Goal: Task Accomplishment & Management: Complete application form

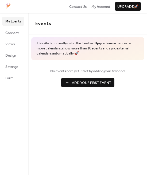
click at [85, 83] on span "Add Your First Event" at bounding box center [91, 82] width 39 height 5
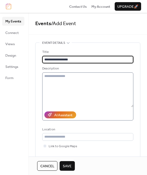
type input "**********"
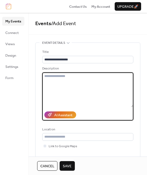
click at [93, 88] on textarea at bounding box center [87, 89] width 91 height 35
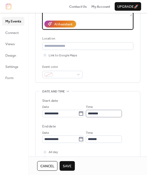
scroll to position [107, 0]
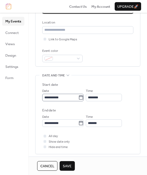
type textarea "**********"
click at [83, 97] on icon at bounding box center [80, 97] width 5 height 5
click at [78, 97] on input "**********" at bounding box center [60, 97] width 36 height 7
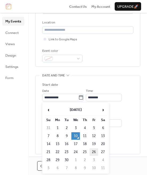
click at [94, 150] on td "26" at bounding box center [93, 151] width 9 height 7
type input "**********"
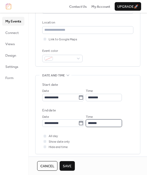
click at [115, 123] on input "*******" at bounding box center [104, 122] width 36 height 7
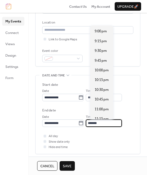
scroll to position [347, 0]
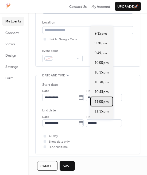
click at [103, 103] on span "11:00 pm" at bounding box center [102, 101] width 14 height 5
type input "********"
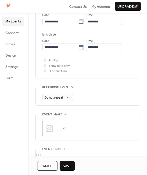
scroll to position [232, 0]
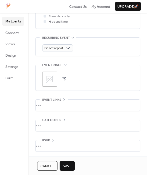
click at [63, 77] on button "button" at bounding box center [63, 78] width 7 height 7
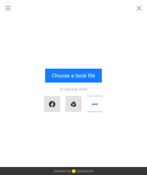
scroll to position [0, 0]
click at [98, 103] on button "button" at bounding box center [95, 104] width 16 height 16
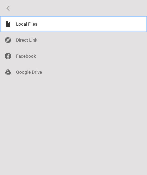
click at [24, 22] on div at bounding box center [73, 24] width 147 height 16
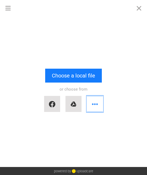
click at [93, 109] on button "button" at bounding box center [95, 104] width 16 height 16
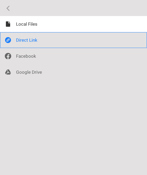
click at [31, 42] on div at bounding box center [73, 40] width 147 height 16
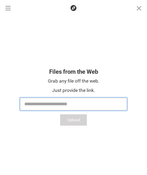
click at [48, 98] on input "text" at bounding box center [73, 104] width 107 height 13
paste input "**********"
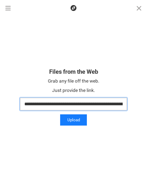
scroll to position [0, 563]
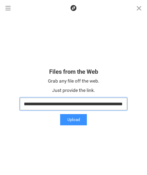
type input "**********"
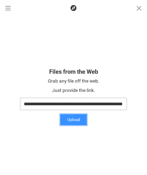
click at [77, 121] on button "Upload" at bounding box center [73, 119] width 27 height 11
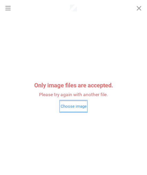
click at [74, 107] on button "Choose image" at bounding box center [73, 106] width 27 height 11
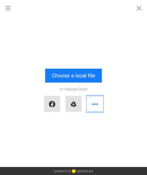
click at [95, 105] on button "button" at bounding box center [95, 104] width 16 height 16
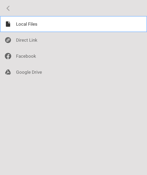
click at [23, 25] on div at bounding box center [73, 24] width 147 height 16
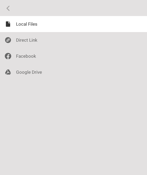
click at [23, 175] on div "Drop a file here drag & drop any files or Upload files from your computer Choos…" at bounding box center [73, 175] width 147 height 0
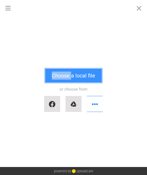
click at [71, 72] on button "Choose a local file" at bounding box center [73, 76] width 57 height 14
click at [79, 77] on button "Choose a local file" at bounding box center [73, 76] width 57 height 14
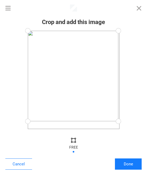
drag, startPoint x: 118, startPoint y: 128, endPoint x: 118, endPoint y: 121, distance: 6.7
click at [118, 121] on div at bounding box center [118, 121] width 12 height 12
click at [30, 32] on div at bounding box center [30, 32] width 12 height 12
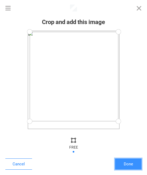
click at [133, 165] on button "Done" at bounding box center [128, 163] width 27 height 11
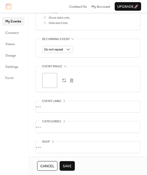
scroll to position [232, 0]
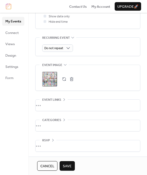
click at [54, 144] on div "•••" at bounding box center [88, 145] width 104 height 11
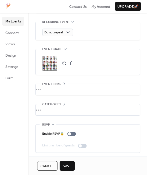
scroll to position [249, 0]
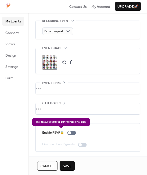
click at [71, 131] on div "Enable RSVP 🔒" at bounding box center [60, 132] width 36 height 5
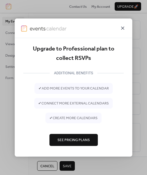
click at [122, 29] on icon at bounding box center [122, 27] width 3 height 3
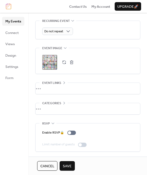
click at [71, 168] on span "Save" at bounding box center [67, 165] width 9 height 5
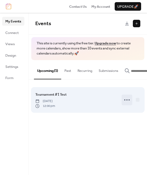
click at [125, 100] on icon at bounding box center [127, 100] width 9 height 9
click at [55, 101] on span "[DATE]" at bounding box center [45, 101] width 20 height 5
